Goal: Transaction & Acquisition: Purchase product/service

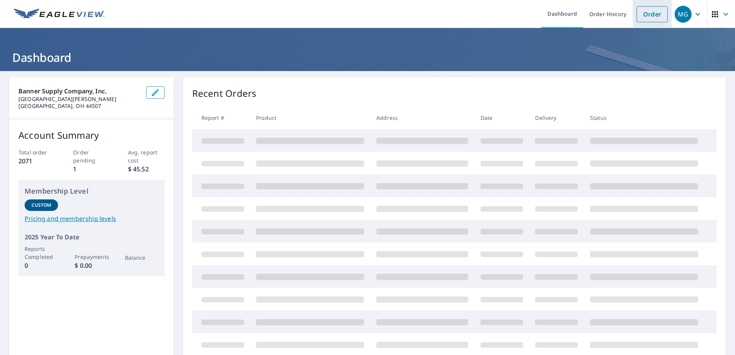
click at [640, 15] on link "Order" at bounding box center [652, 14] width 31 height 16
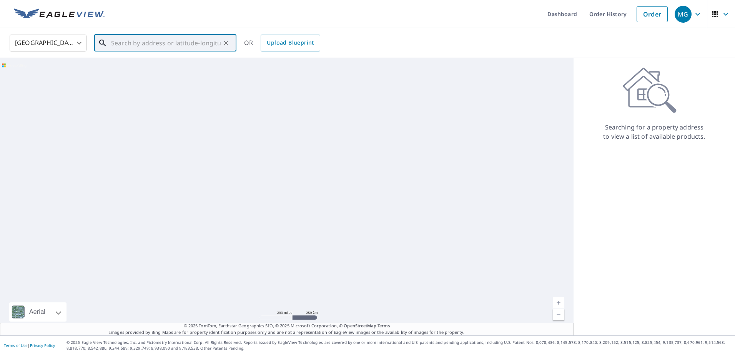
click at [197, 37] on input "text" at bounding box center [166, 43] width 110 height 22
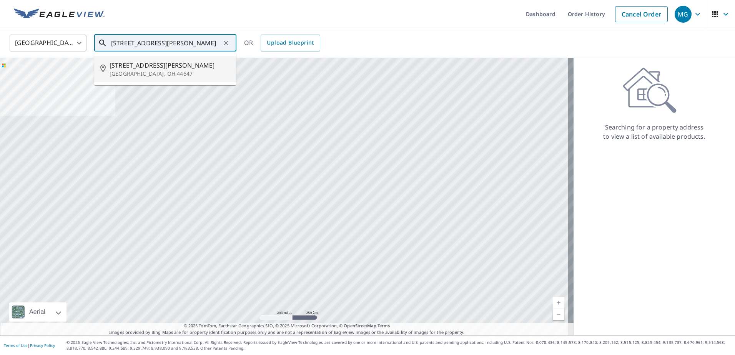
click at [152, 67] on span "[STREET_ADDRESS][PERSON_NAME]" at bounding box center [170, 65] width 121 height 9
type input "[STREET_ADDRESS][PERSON_NAME]"
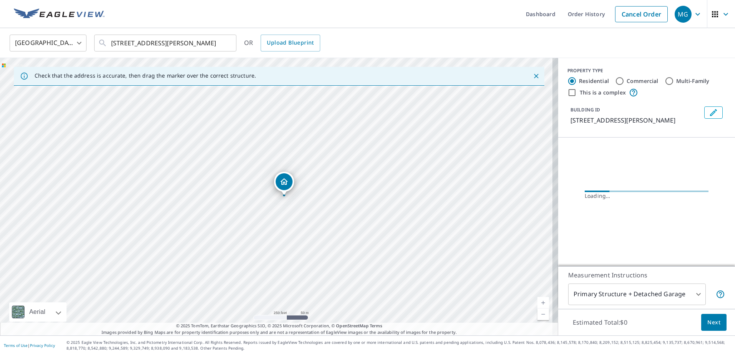
click at [712, 112] on button "Edit building 1" at bounding box center [713, 112] width 18 height 12
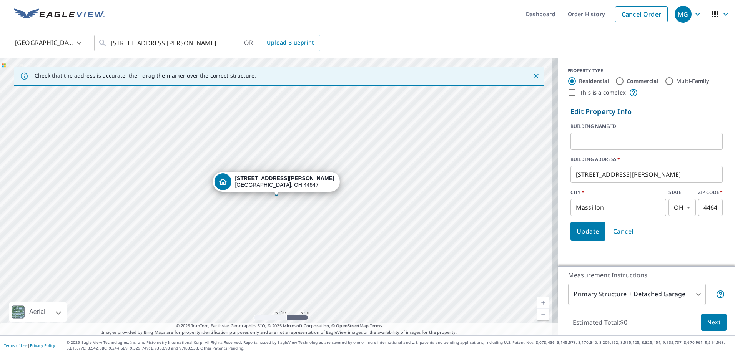
click at [612, 141] on input "text" at bounding box center [646, 142] width 152 height 22
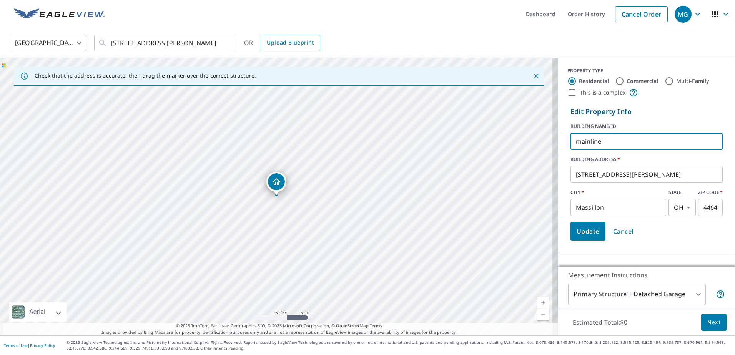
type input "mainline"
click at [578, 230] on span "Update" at bounding box center [588, 231] width 23 height 11
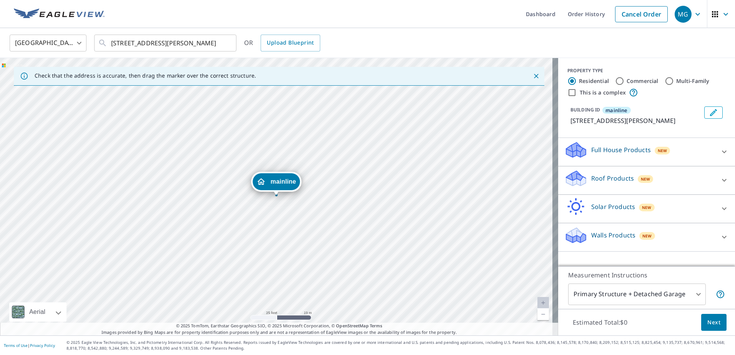
click at [602, 170] on div "Roof Products New" at bounding box center [639, 181] width 151 height 22
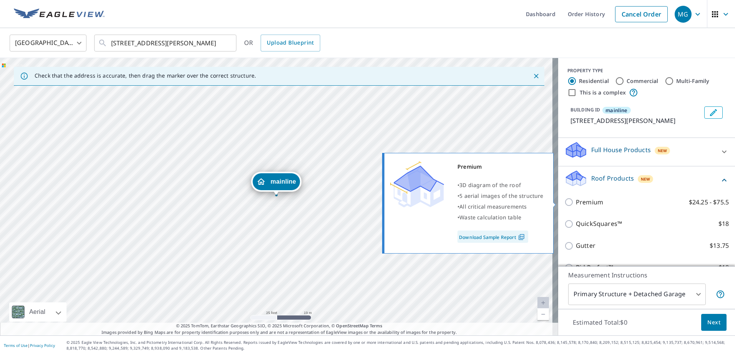
click at [566, 201] on input "Premium $24.25 - $75.5" at bounding box center [570, 202] width 12 height 9
checkbox input "true"
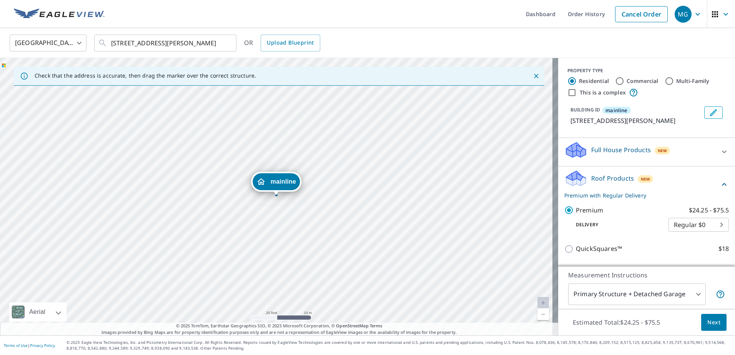
click at [709, 323] on span "Next" at bounding box center [713, 323] width 13 height 10
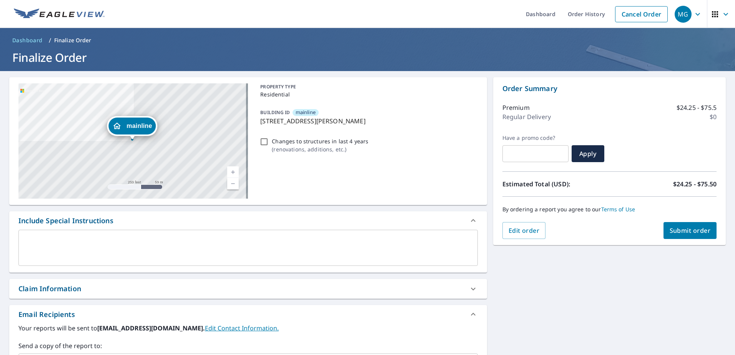
click at [683, 229] on span "Submit order" at bounding box center [690, 230] width 41 height 8
